Goal: Download file/media

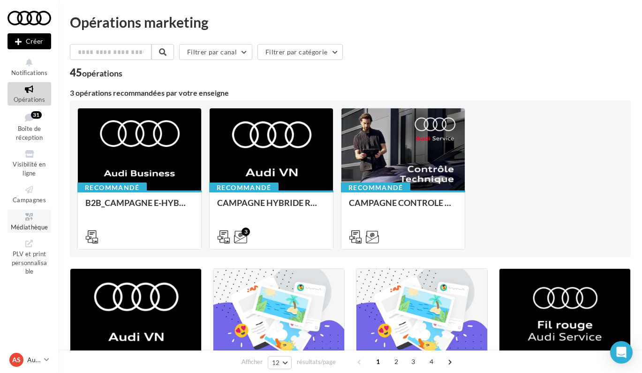
click at [36, 223] on span "Médiathèque" at bounding box center [30, 227] width 38 height 8
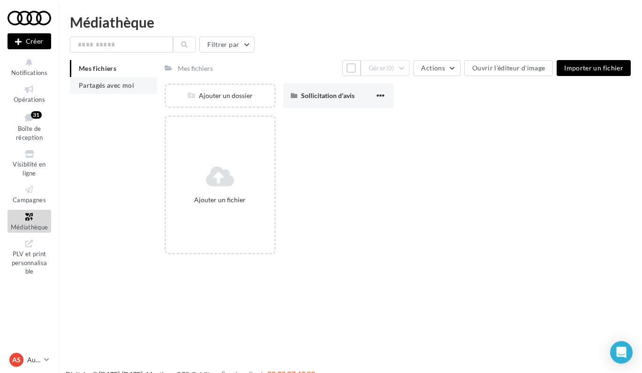
click at [111, 88] on span "Partagés avec moi" at bounding box center [106, 85] width 55 height 8
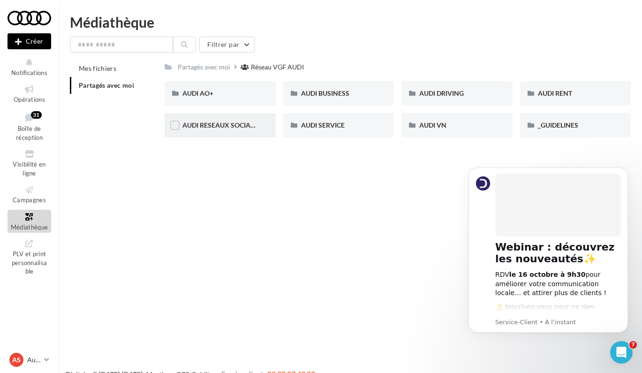
click at [236, 120] on div "AUDI RESEAUX SOCIAUX" at bounding box center [220, 125] width 111 height 24
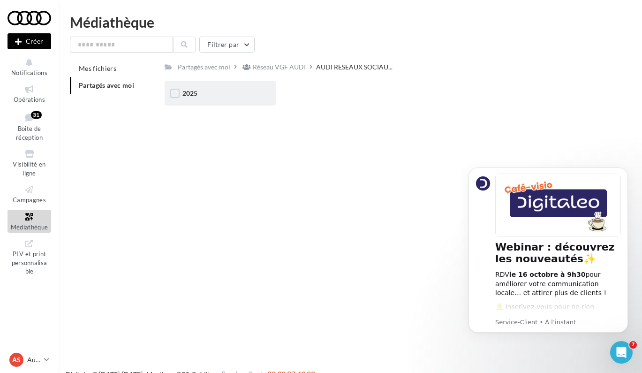
click at [226, 99] on div "2025" at bounding box center [220, 93] width 111 height 24
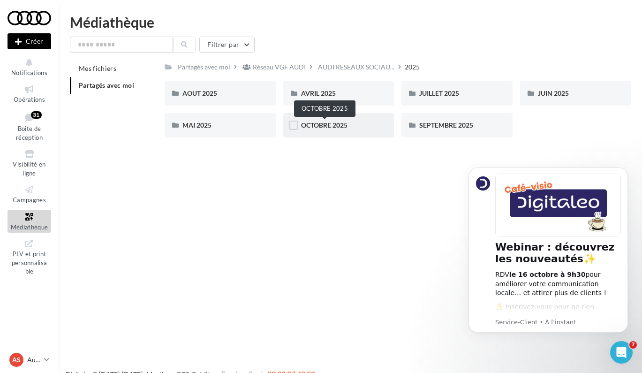
click at [344, 122] on span "OCTOBRE 2025" at bounding box center [324, 125] width 46 height 8
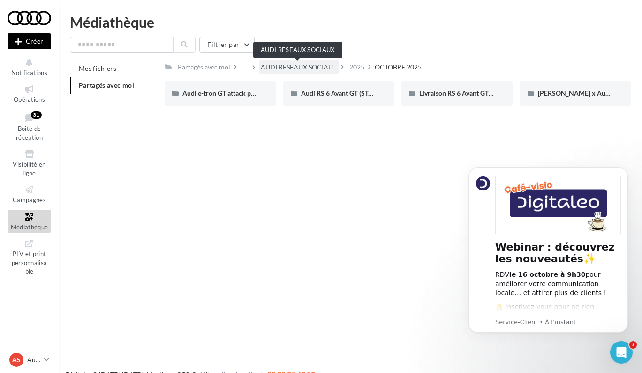
click at [277, 71] on span "AUDI RESEAUX SOCIAU..." at bounding box center [299, 66] width 76 height 9
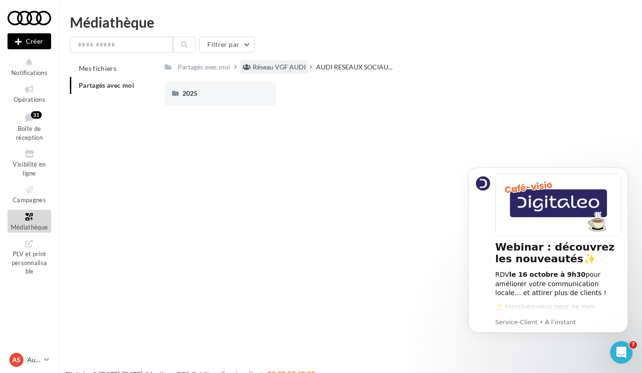
click at [277, 67] on div "Réseau VGF AUDI" at bounding box center [279, 66] width 53 height 9
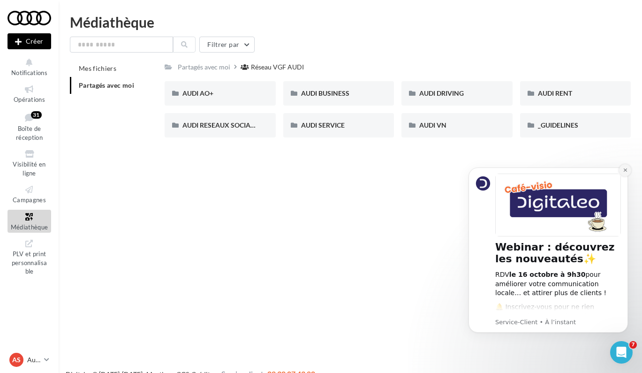
click at [626, 170] on icon "Dismiss notification" at bounding box center [625, 169] width 5 height 5
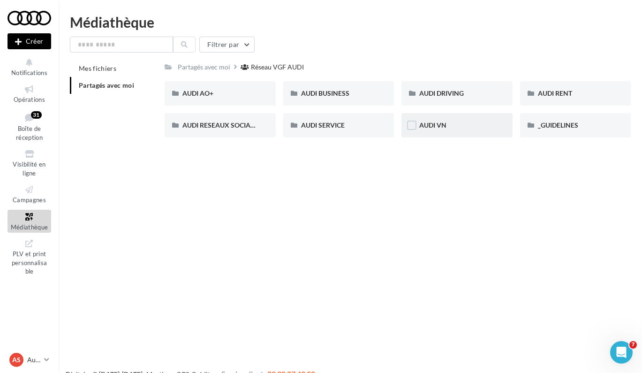
click at [459, 129] on div "AUDI VN" at bounding box center [457, 125] width 76 height 9
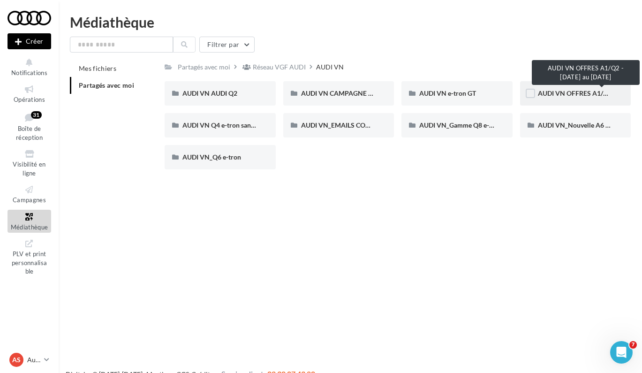
click at [564, 91] on span "AUDI VN OFFRES A1/Q2 - 10 au 31 octobre" at bounding box center [602, 93] width 129 height 8
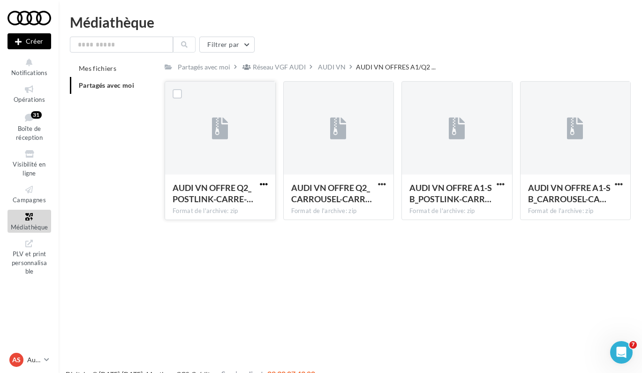
click at [264, 182] on span "button" at bounding box center [264, 184] width 8 height 8
click at [253, 204] on button "Télécharger" at bounding box center [223, 202] width 94 height 24
click at [500, 183] on span "button" at bounding box center [501, 184] width 8 height 8
click at [485, 198] on button "Télécharger" at bounding box center [460, 202] width 94 height 24
click at [380, 184] on span "button" at bounding box center [382, 184] width 8 height 8
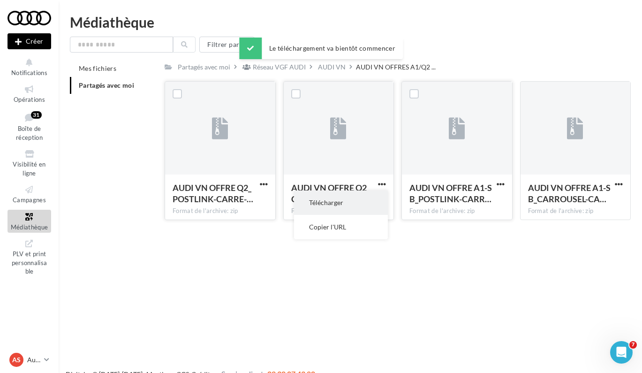
click at [371, 198] on button "Télécharger" at bounding box center [341, 202] width 94 height 24
click at [620, 183] on span "button" at bounding box center [619, 184] width 8 height 8
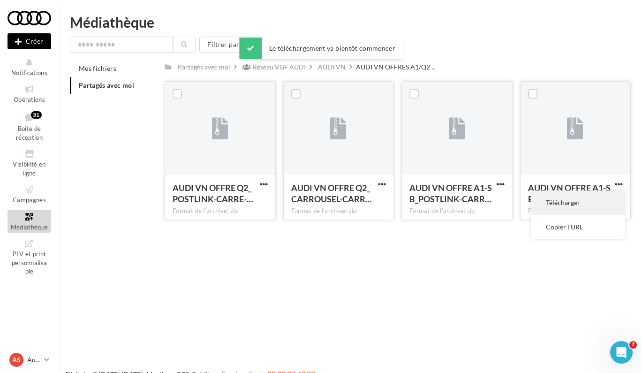
click at [578, 198] on button "Télécharger" at bounding box center [578, 202] width 94 height 24
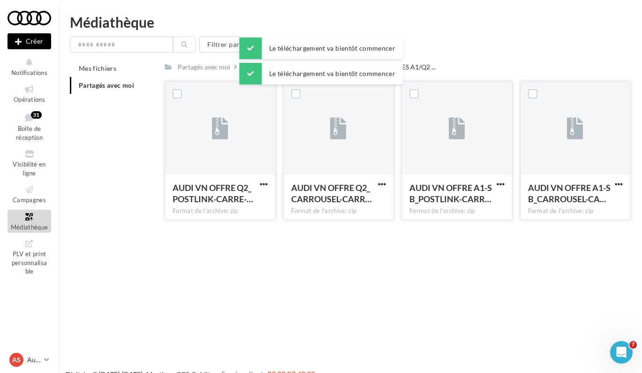
click at [105, 182] on div "Mes fichiers Partagés avec moi Partagés avec moi Réseau VGF AUDI AUDI VN AUDI V…" at bounding box center [354, 143] width 569 height 167
click at [27, 91] on icon at bounding box center [29, 89] width 38 height 11
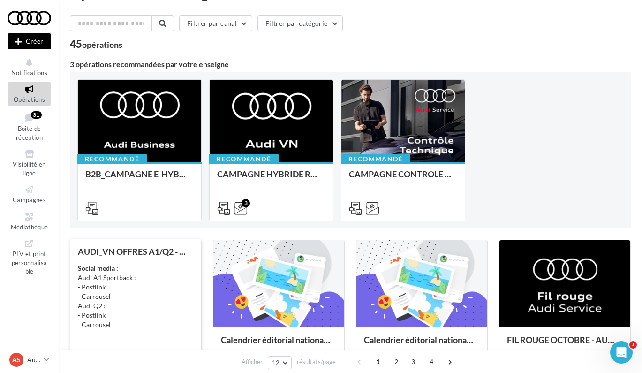
scroll to position [13, 0]
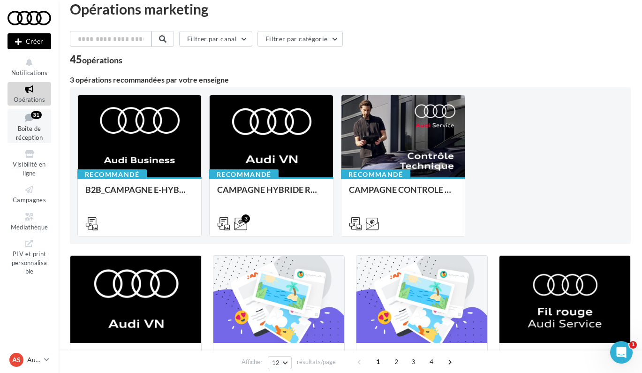
click at [32, 125] on span "Boîte de réception" at bounding box center [29, 133] width 27 height 16
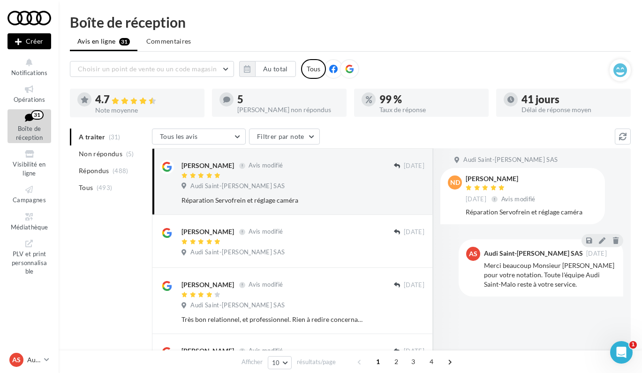
drag, startPoint x: 523, startPoint y: 99, endPoint x: 589, endPoint y: 99, distance: 66.1
click at [589, 99] on div "41 jours" at bounding box center [573, 99] width 102 height 10
click at [560, 102] on div "41 jours" at bounding box center [573, 99] width 102 height 10
click at [30, 192] on link "Campagnes" at bounding box center [30, 193] width 44 height 23
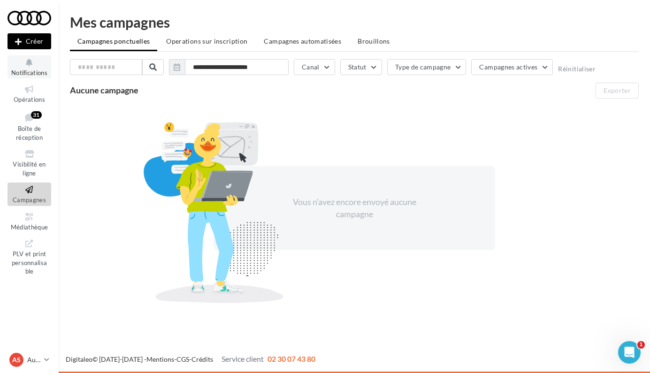
click at [31, 68] on button "Notifications" at bounding box center [30, 66] width 44 height 23
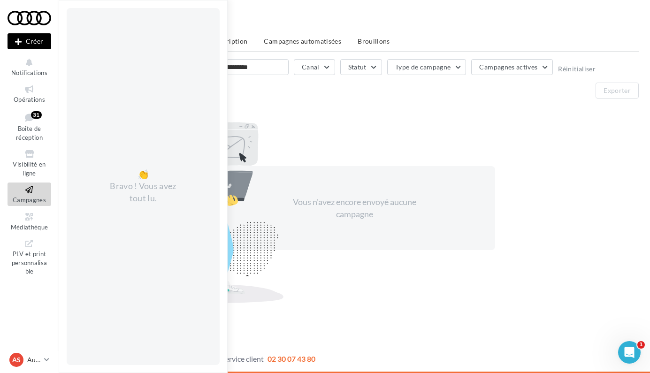
click at [351, 143] on div "Vous n'avez encore envoyé aucune campagne" at bounding box center [354, 208] width 569 height 204
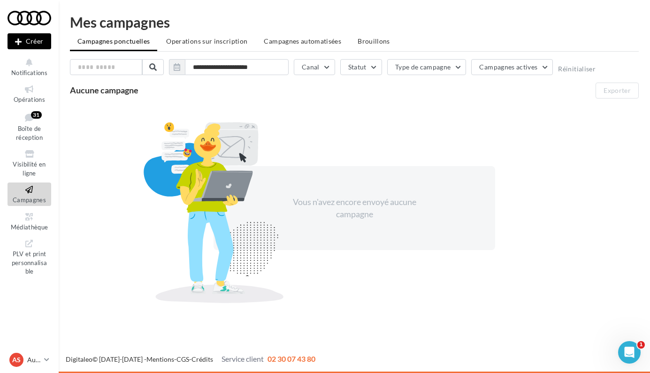
click at [574, 192] on div "Vous n'avez encore envoyé aucune campagne" at bounding box center [354, 208] width 569 height 204
click at [25, 147] on link "Visibilité en ligne" at bounding box center [30, 163] width 44 height 32
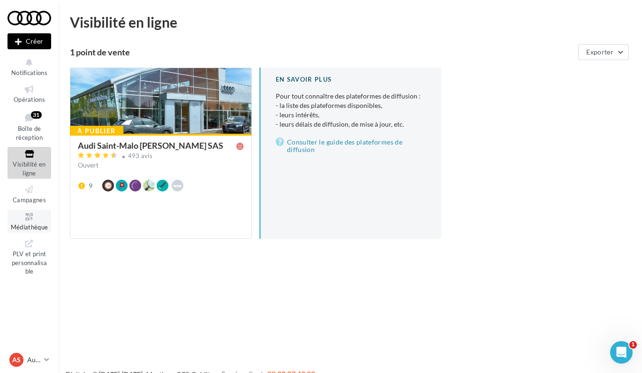
click at [30, 217] on icon at bounding box center [29, 217] width 38 height 11
